Goal: Task Accomplishment & Management: Manage account settings

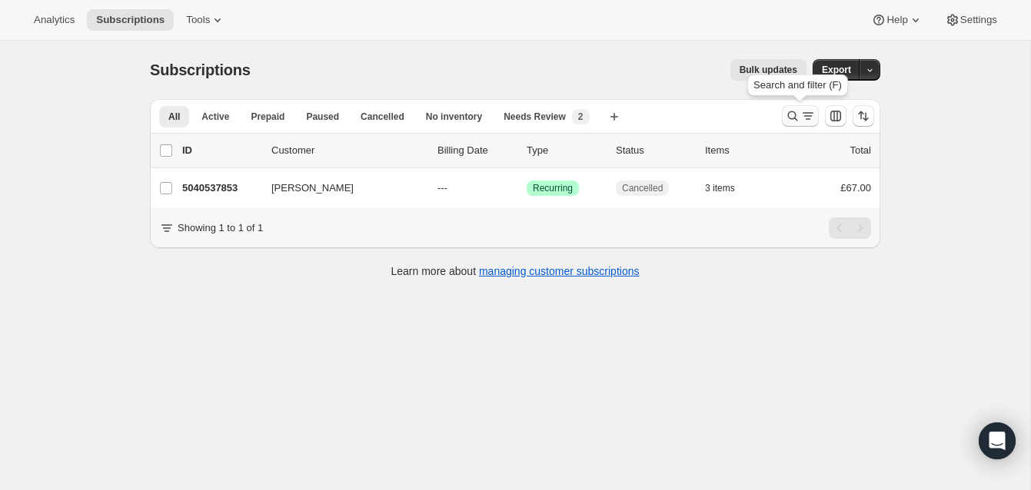
click at [792, 111] on icon "Search and filter results" at bounding box center [792, 115] width 15 height 15
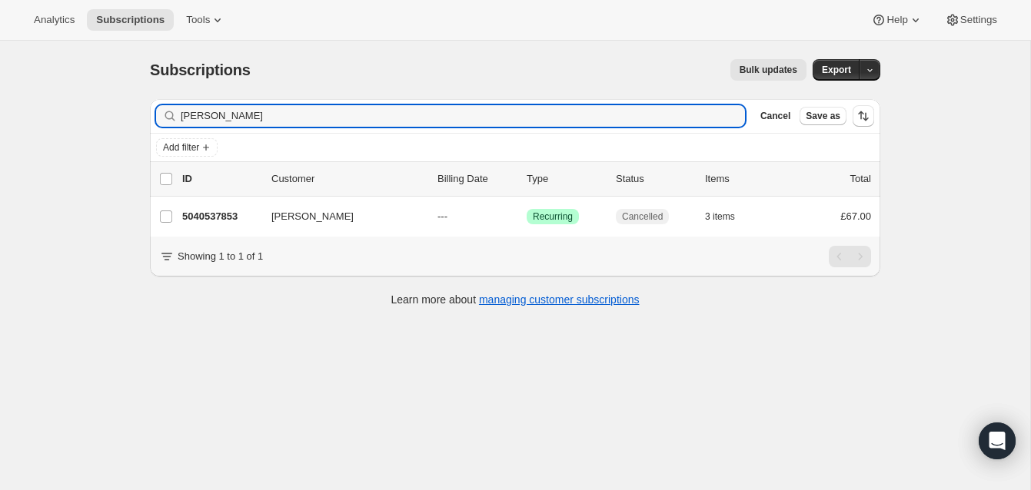
drag, startPoint x: 231, startPoint y: 116, endPoint x: 163, endPoint y: 105, distance: 68.5
click at [163, 105] on div "[PERSON_NAME] Clear" at bounding box center [450, 116] width 589 height 22
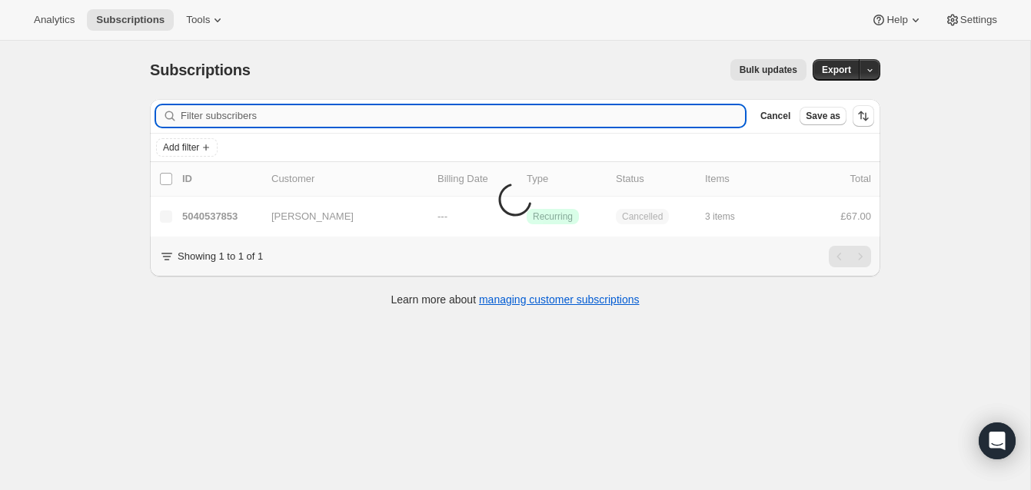
click at [205, 112] on input "Filter subscribers" at bounding box center [463, 116] width 564 height 22
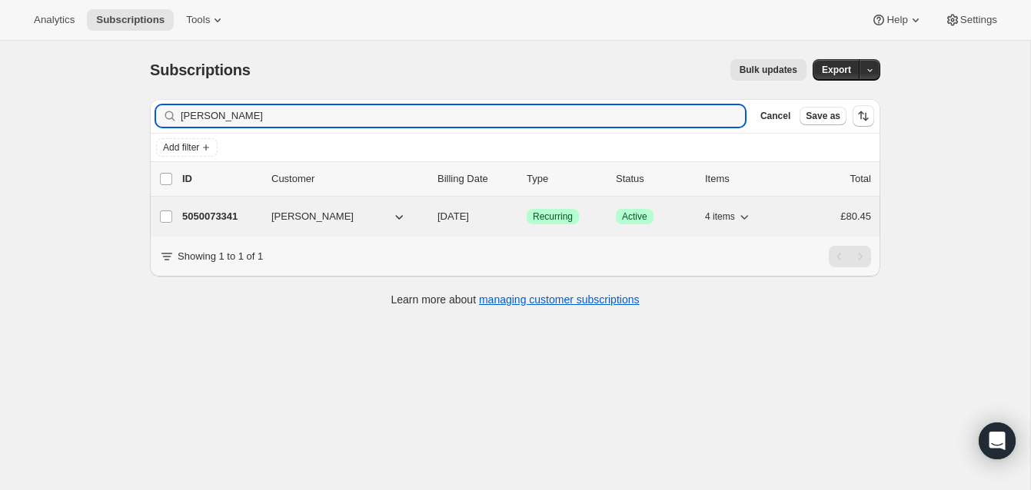
type input "[PERSON_NAME]"
click at [229, 211] on p "5050073341" at bounding box center [220, 216] width 77 height 15
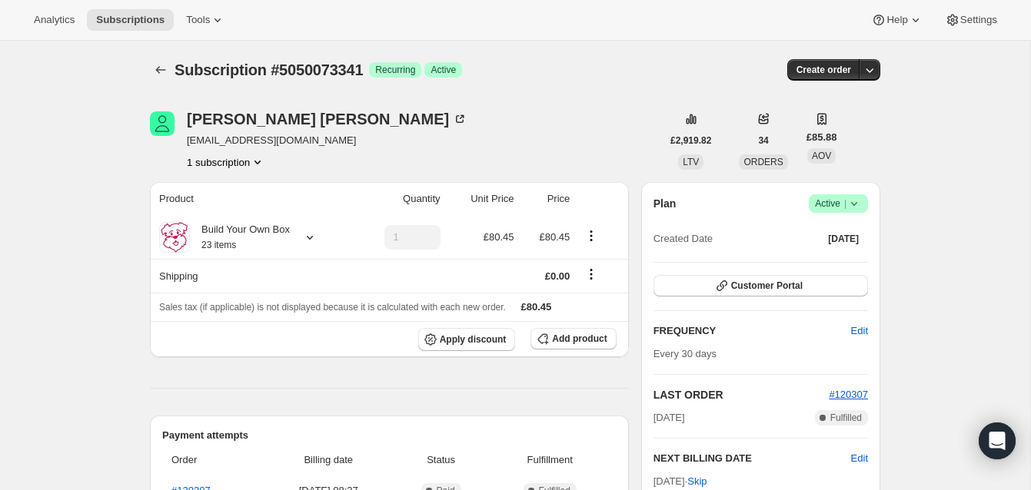
scroll to position [1, 0]
click at [832, 196] on span "Active |" at bounding box center [838, 202] width 47 height 15
click at [829, 259] on span "Cancel subscription" at bounding box center [833, 260] width 87 height 12
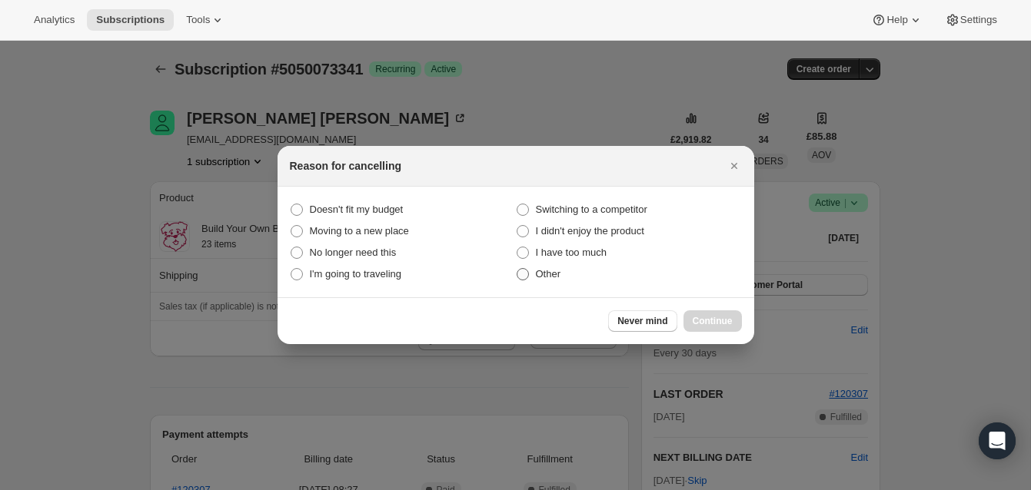
click at [525, 276] on span ":rbv:" at bounding box center [522, 274] width 12 height 12
click at [517, 269] on input "Other" at bounding box center [516, 268] width 1 height 1
radio input "true"
click at [709, 317] on span "Continue" at bounding box center [712, 321] width 40 height 12
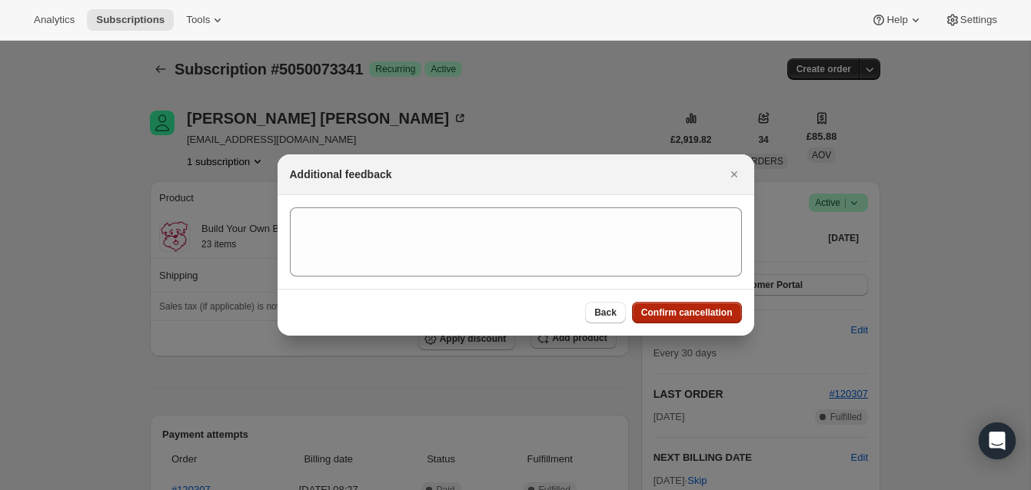
click at [703, 309] on span "Confirm cancellation" at bounding box center [686, 313] width 91 height 12
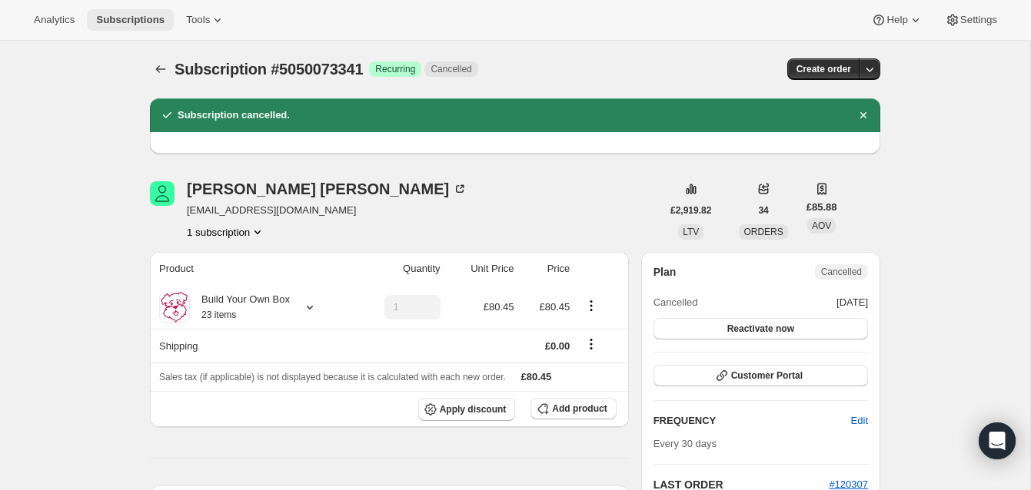
click at [142, 15] on span "Subscriptions" at bounding box center [130, 20] width 68 height 12
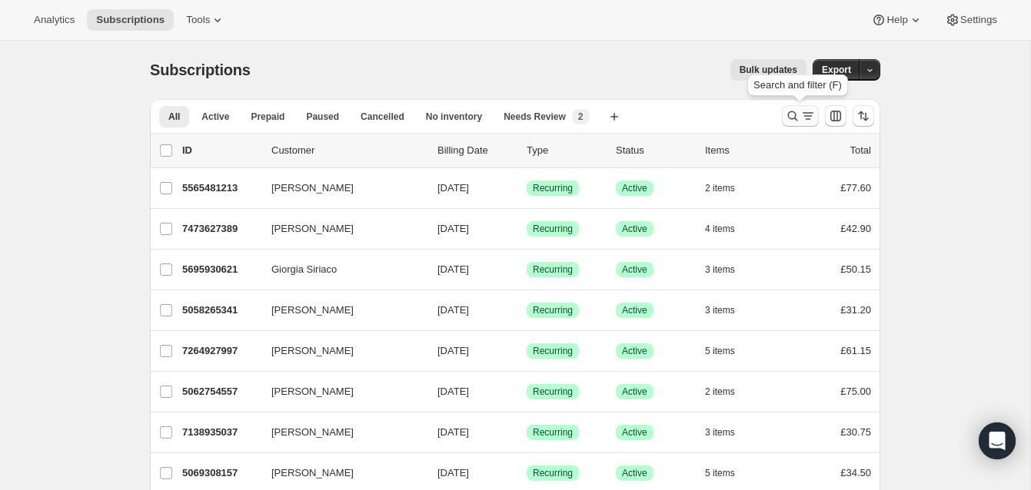
click at [790, 113] on icon "Search and filter results" at bounding box center [792, 115] width 15 height 15
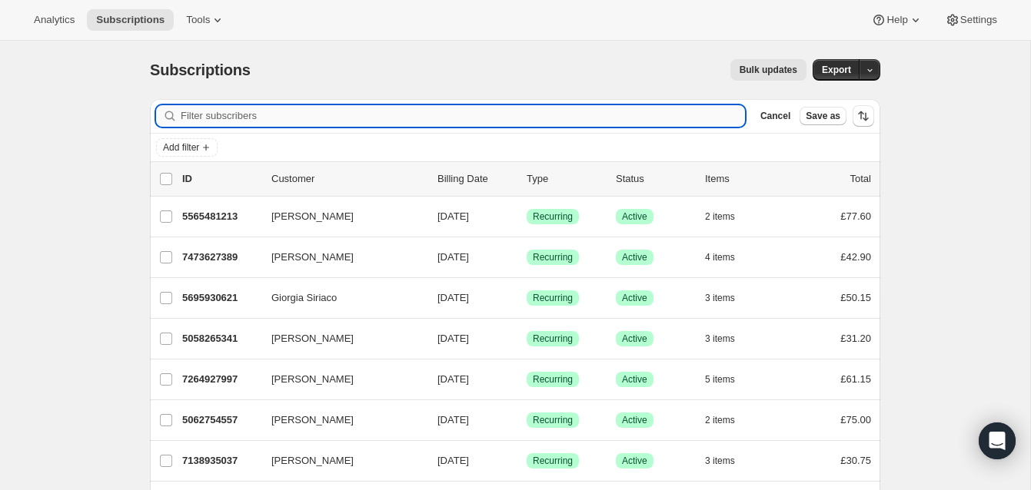
click at [234, 115] on input "Filter subscribers" at bounding box center [463, 116] width 564 height 22
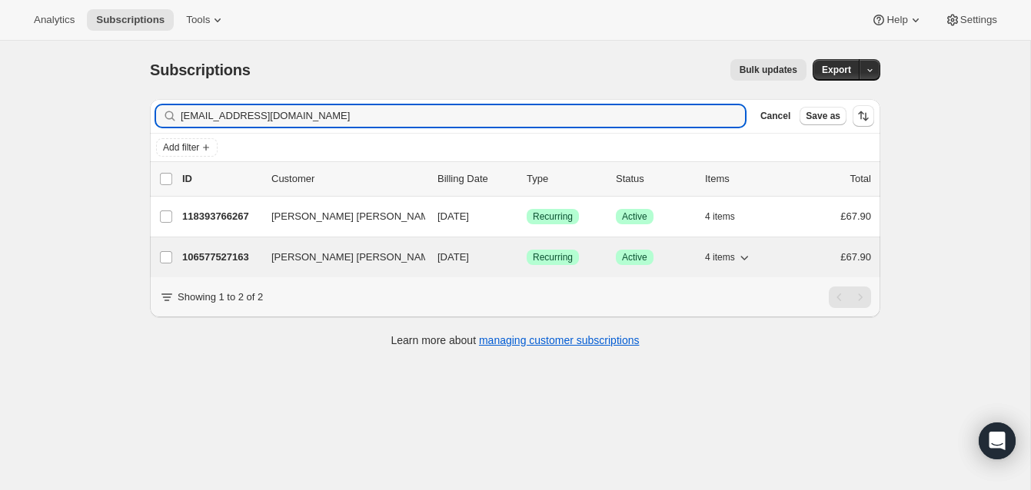
type input "[EMAIL_ADDRESS][DOMAIN_NAME]"
click at [247, 255] on p "106577527163" at bounding box center [220, 257] width 77 height 15
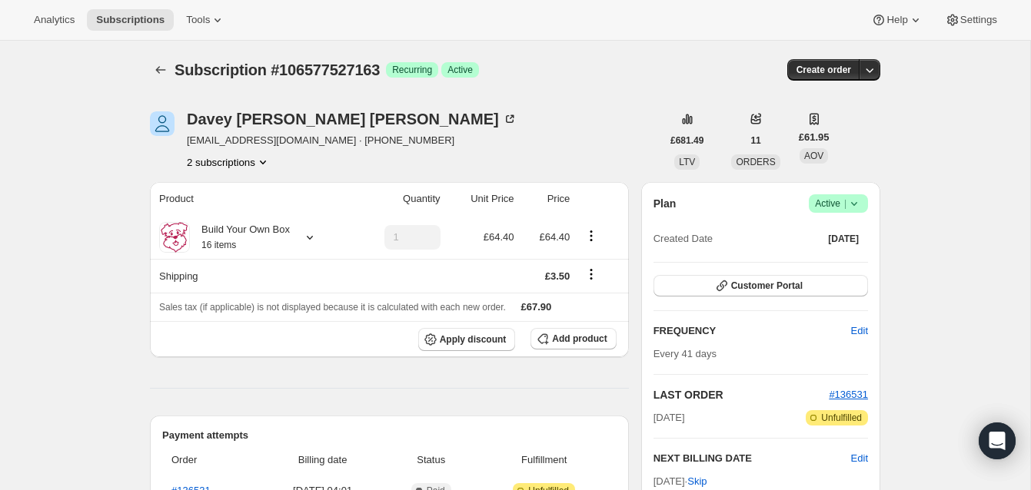
click at [829, 200] on span "Active |" at bounding box center [838, 203] width 47 height 15
click at [822, 259] on span "Cancel subscription" at bounding box center [833, 260] width 87 height 12
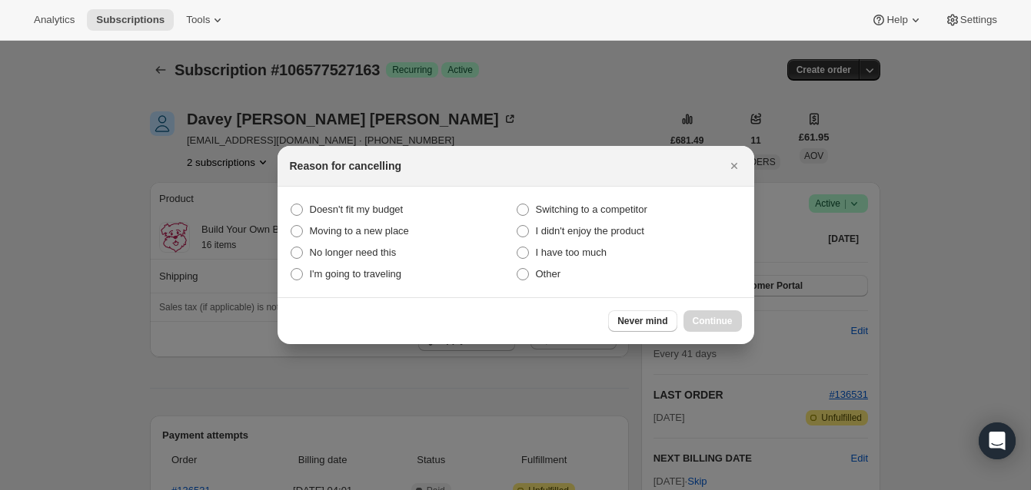
drag, startPoint x: 523, startPoint y: 274, endPoint x: 578, endPoint y: 287, distance: 56.9
click at [524, 275] on span ":rs9:" at bounding box center [522, 274] width 12 height 12
click at [517, 269] on input "Other" at bounding box center [516, 268] width 1 height 1
radio input "true"
click at [706, 316] on span "Continue" at bounding box center [712, 321] width 40 height 12
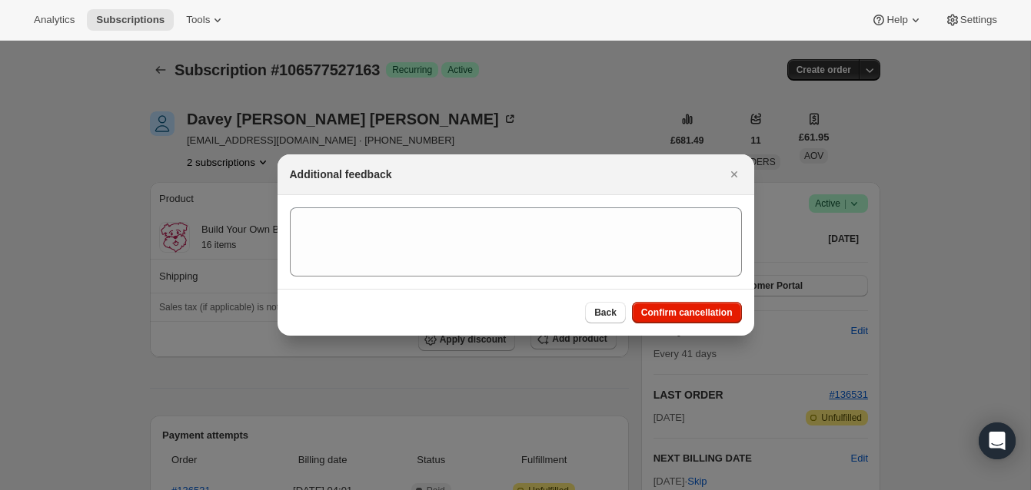
click at [680, 310] on span "Confirm cancellation" at bounding box center [686, 313] width 91 height 12
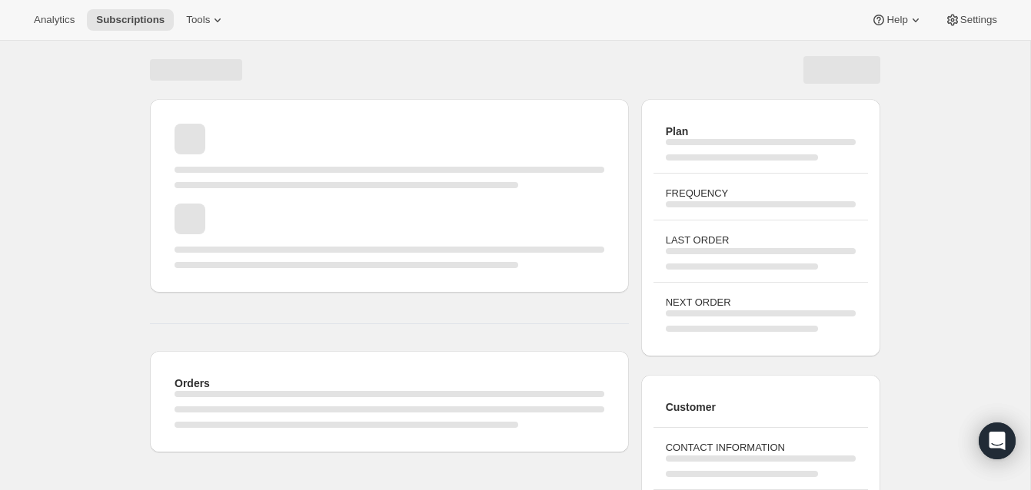
drag, startPoint x: 388, startPoint y: 71, endPoint x: 292, endPoint y: 78, distance: 96.4
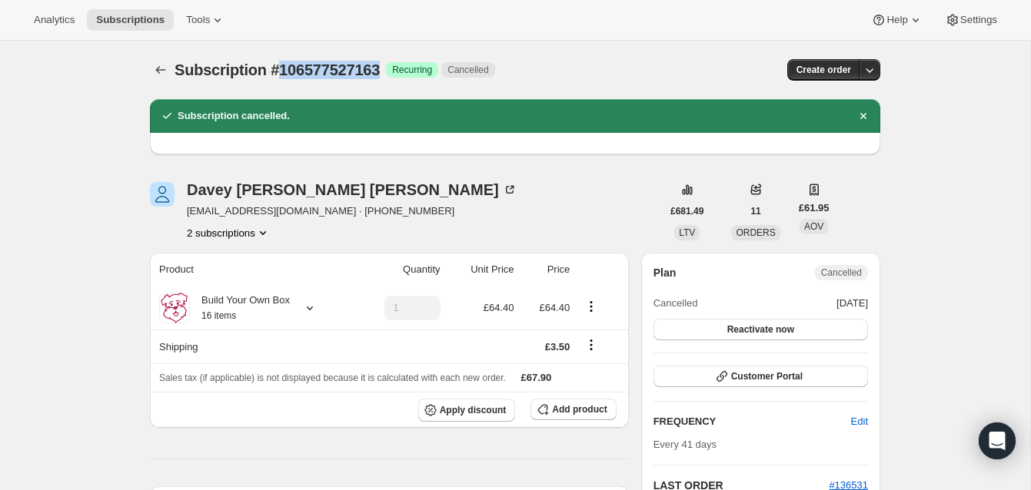
drag, startPoint x: 387, startPoint y: 71, endPoint x: 279, endPoint y: 74, distance: 108.4
click at [277, 74] on div "Subscription #106577527163 Success Recurring Cancelled" at bounding box center [402, 70] width 457 height 22
copy span "106577527163"
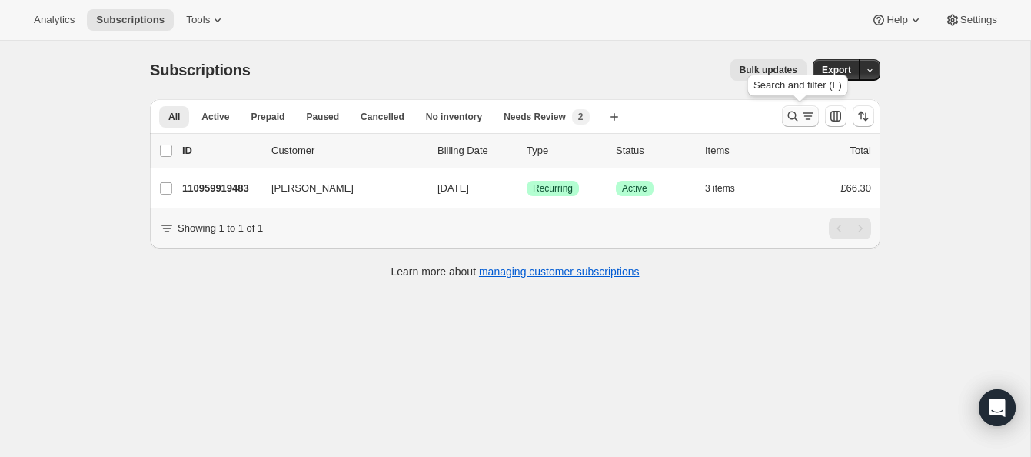
click at [792, 113] on icon "Search and filter results" at bounding box center [792, 115] width 15 height 15
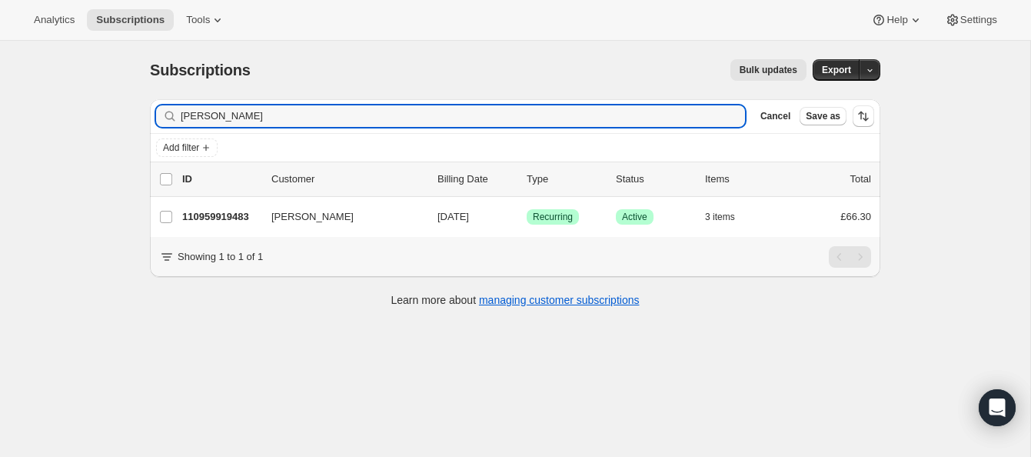
drag, startPoint x: 258, startPoint y: 121, endPoint x: 130, endPoint y: 110, distance: 128.8
click at [130, 110] on div "Subscriptions. This page is ready Subscriptions Bulk updates More actions Bulk …" at bounding box center [515, 269] width 1030 height 457
type input "allan jenins"
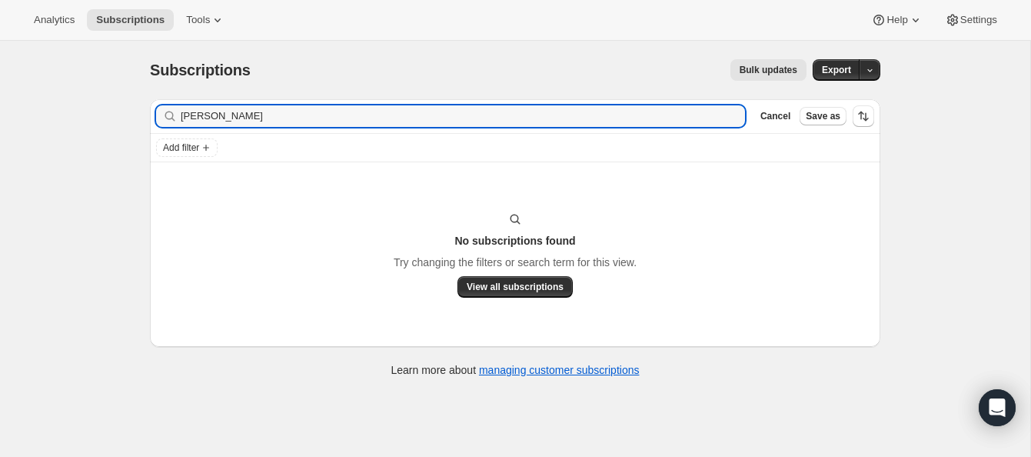
drag, startPoint x: 235, startPoint y: 118, endPoint x: 165, endPoint y: 116, distance: 70.0
click at [165, 116] on div "allan jenins Clear" at bounding box center [450, 116] width 589 height 22
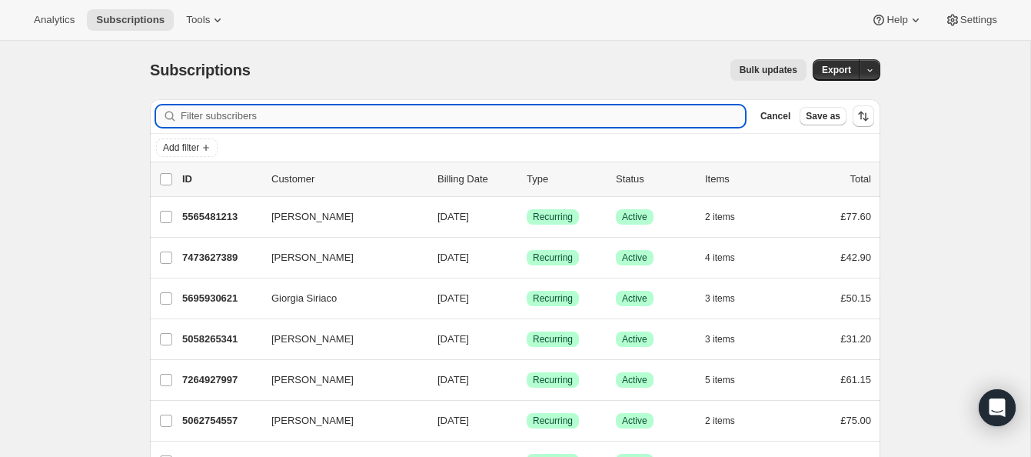
click at [225, 112] on input "Filter subscribers" at bounding box center [463, 116] width 564 height 22
paste input "Allan Jenkins"
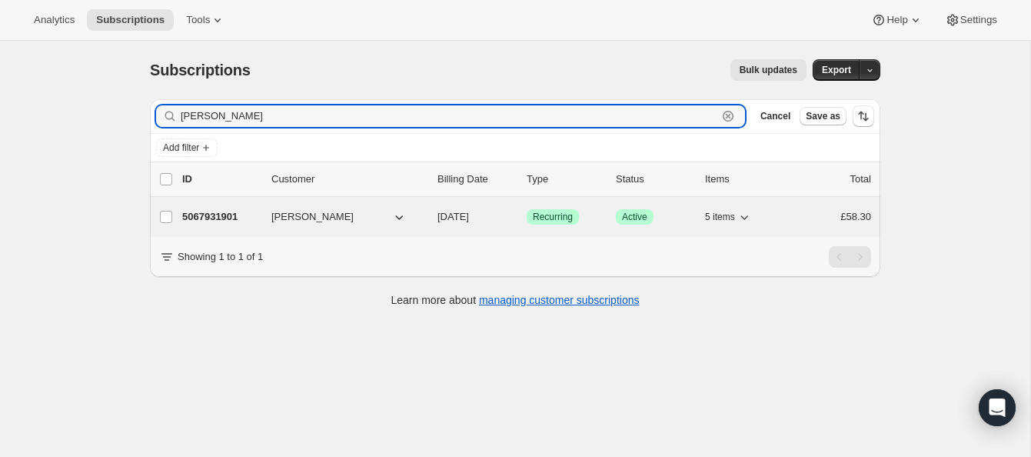
type input "Allan Jenkins"
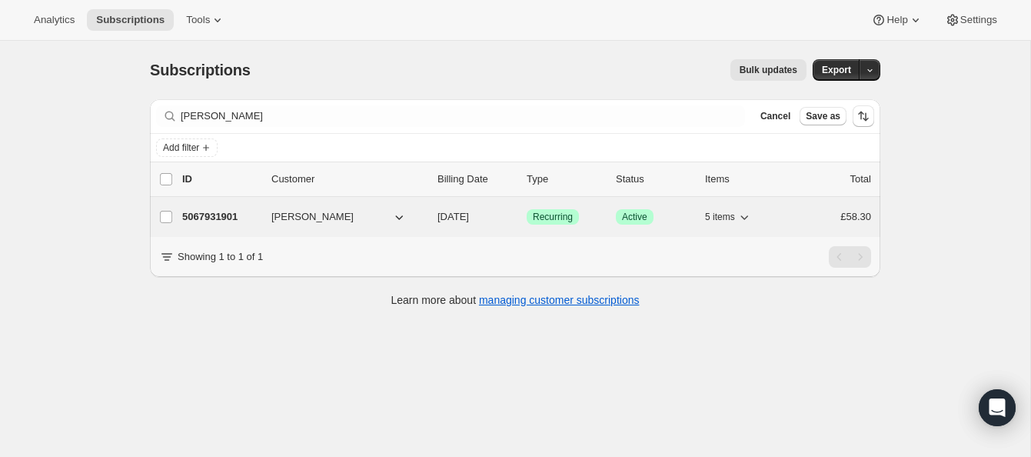
click at [221, 212] on p "5067931901" at bounding box center [220, 216] width 77 height 15
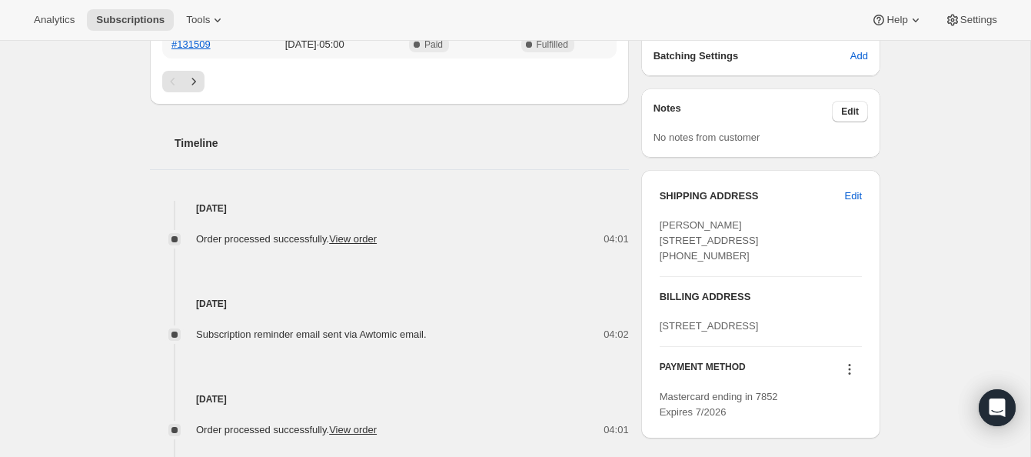
scroll to position [503, 0]
